Goal: Transaction & Acquisition: Purchase product/service

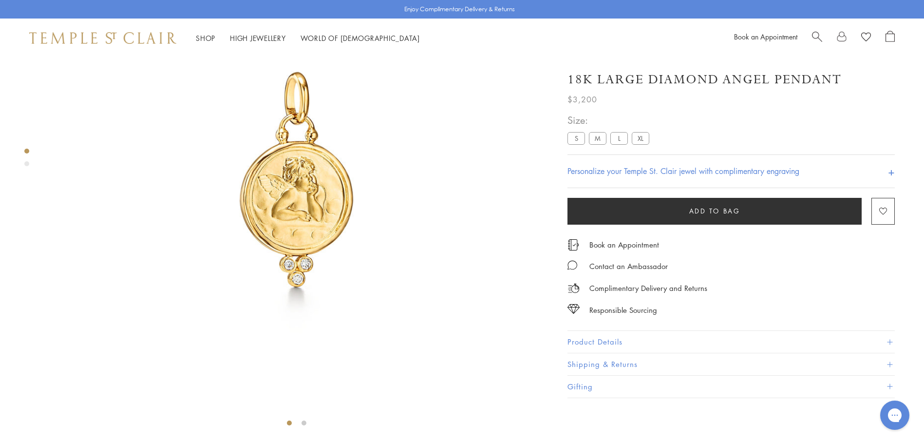
scroll to position [49, 0]
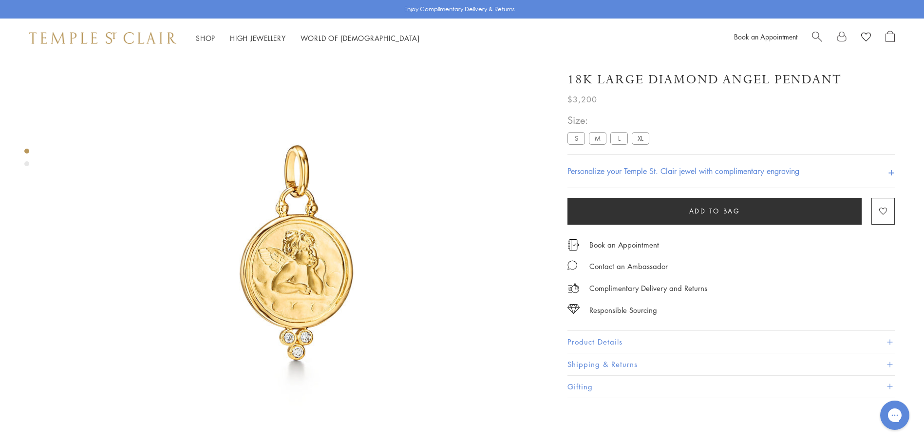
click at [598, 138] on label "M" at bounding box center [598, 138] width 18 height 12
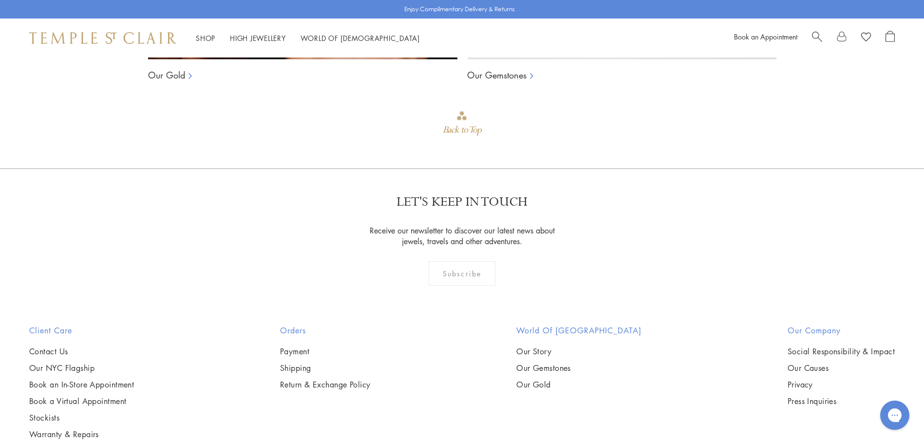
scroll to position [1031, 0]
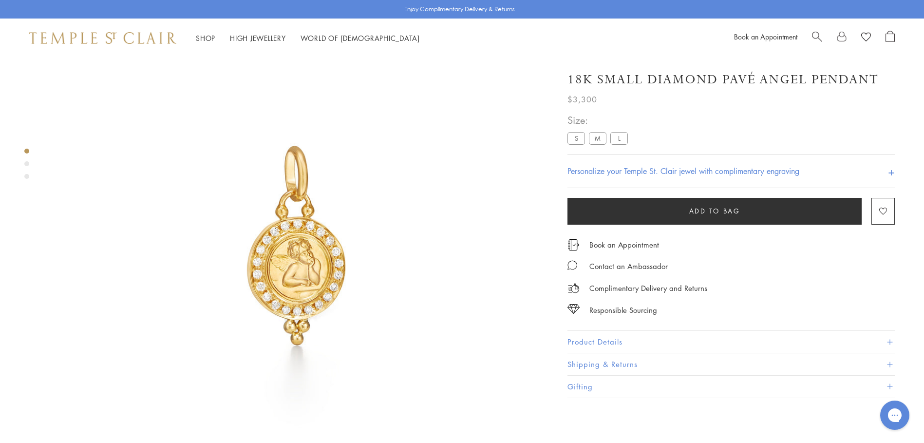
click at [596, 140] on label "M" at bounding box center [598, 138] width 18 height 12
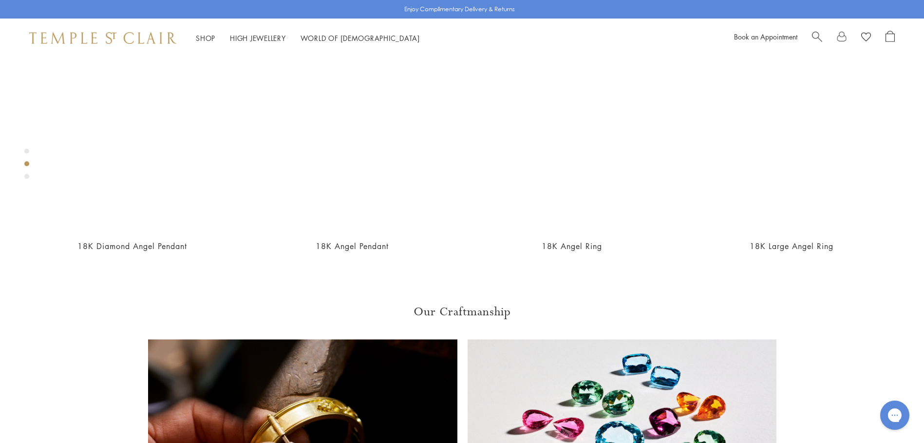
scroll to position [593, 0]
